Goal: Information Seeking & Learning: Check status

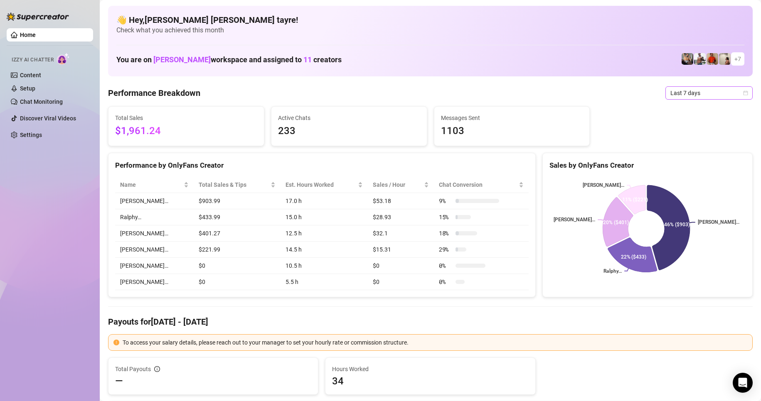
click at [699, 98] on span "Last 7 days" at bounding box center [708, 93] width 77 height 12
click at [680, 159] on div "Custom date" at bounding box center [702, 162] width 74 height 9
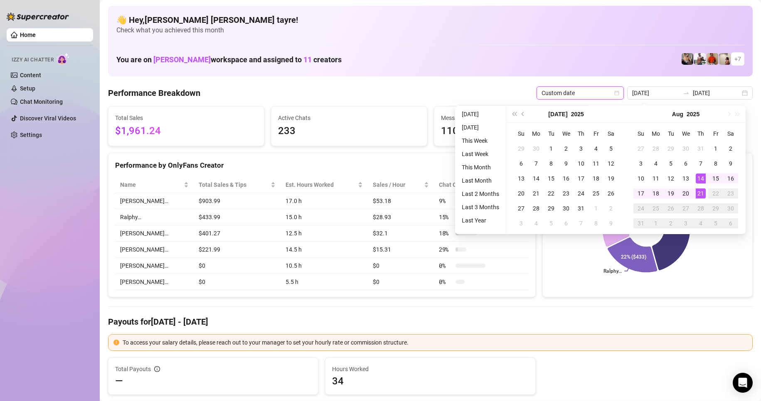
type input "[DATE]"
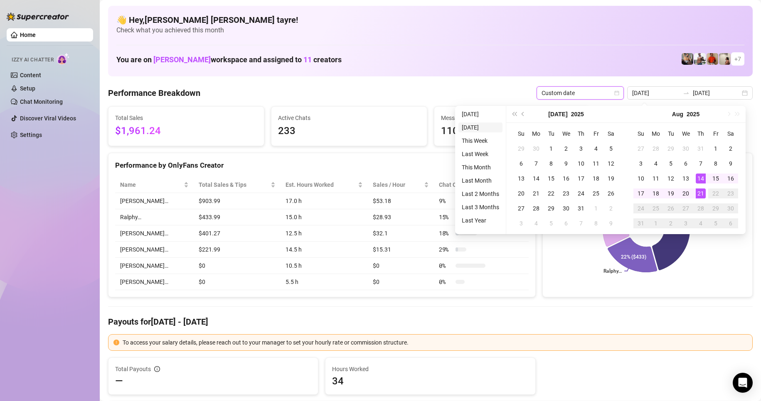
type input "[DATE]"
click at [481, 168] on li "This Month" at bounding box center [480, 167] width 44 height 10
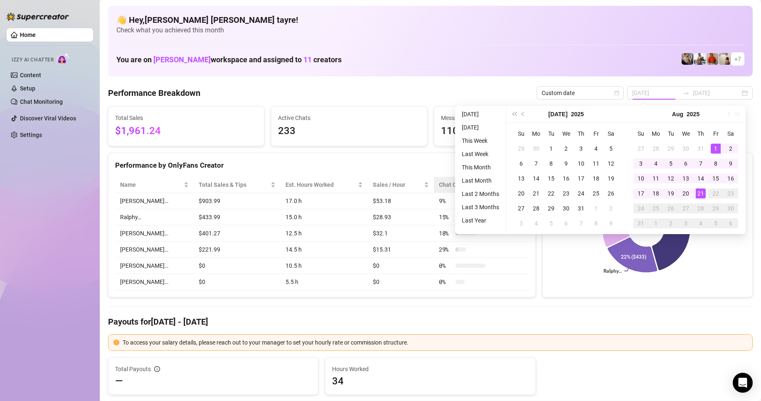
type input "[DATE]"
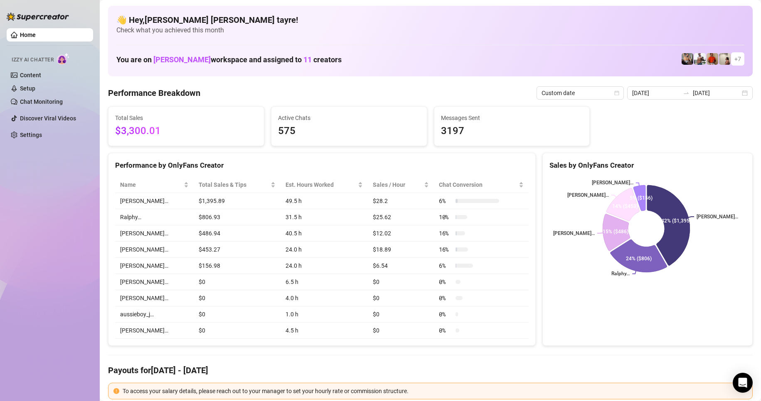
click at [50, 209] on div "Home Izzy AI Chatter Content Setup Chat Monitoring Discover Viral Videos Settin…" at bounding box center [50, 197] width 86 height 394
click at [42, 163] on div "Home Izzy AI Chatter Content Setup Chat Monitoring Discover Viral Videos Settin…" at bounding box center [50, 197] width 86 height 394
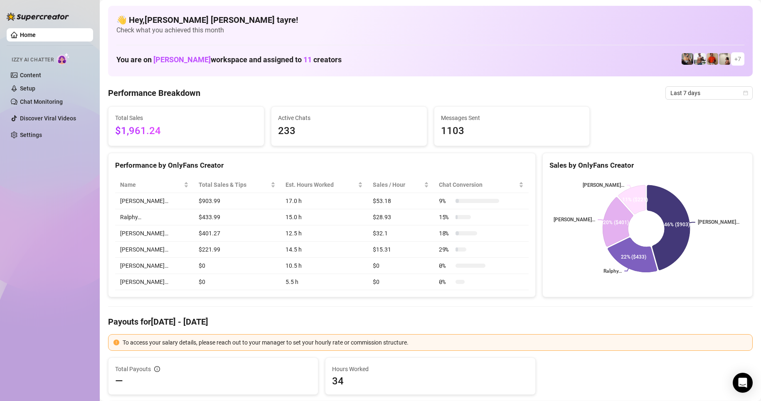
click at [46, 203] on div "Home Izzy AI Chatter Content Setup Chat Monitoring Discover Viral Videos Settin…" at bounding box center [50, 197] width 86 height 394
